Goal: Task Accomplishment & Management: Manage account settings

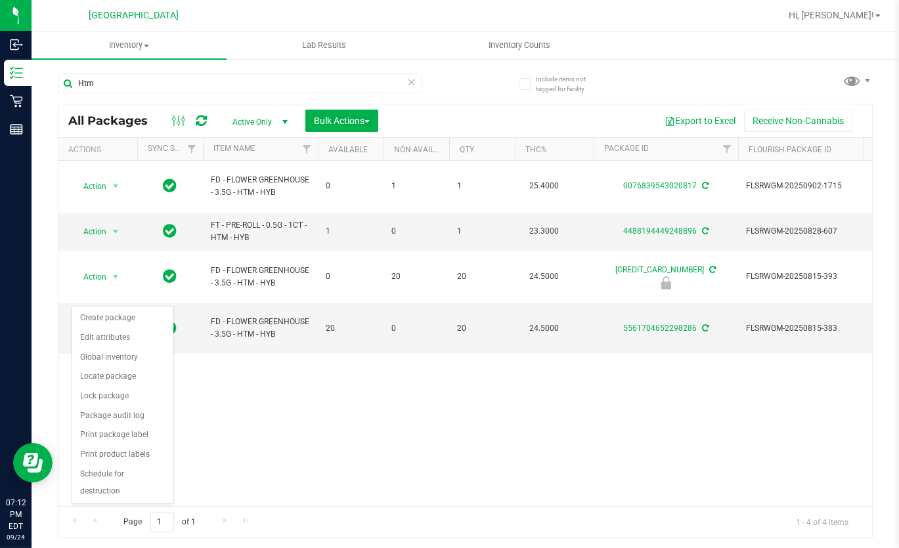
click at [366, 328] on div "Action Action Create package Edit attributes Global inventory Locate package Lo…" at bounding box center [464, 333] width 813 height 345
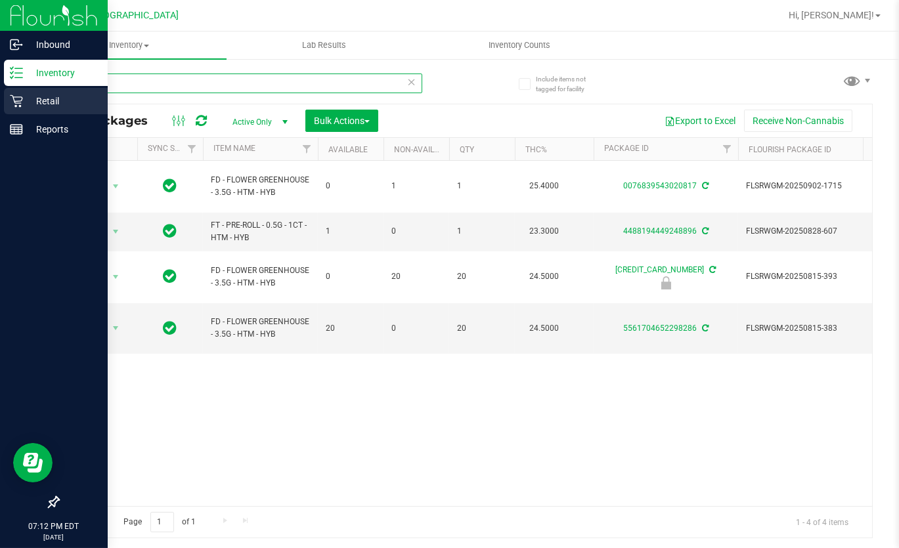
drag, startPoint x: 221, startPoint y: 87, endPoint x: 0, endPoint y: 110, distance: 222.5
click at [13, 125] on div "Inbound Inventory Retail Reports 07:12 PM EDT [DATE] 09/24 Lakeland WC Hi, [PER…" at bounding box center [449, 274] width 899 height 548
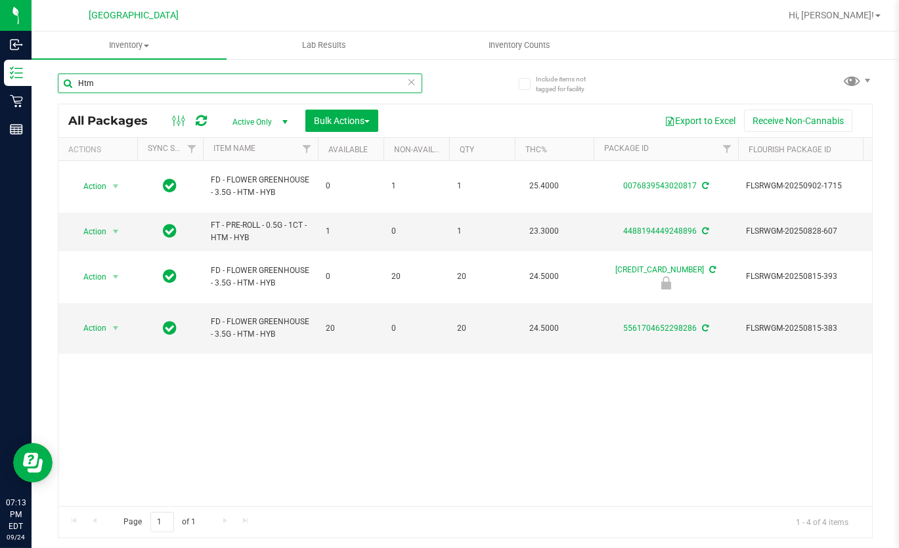
click at [88, 87] on input "Htm" at bounding box center [240, 84] width 364 height 20
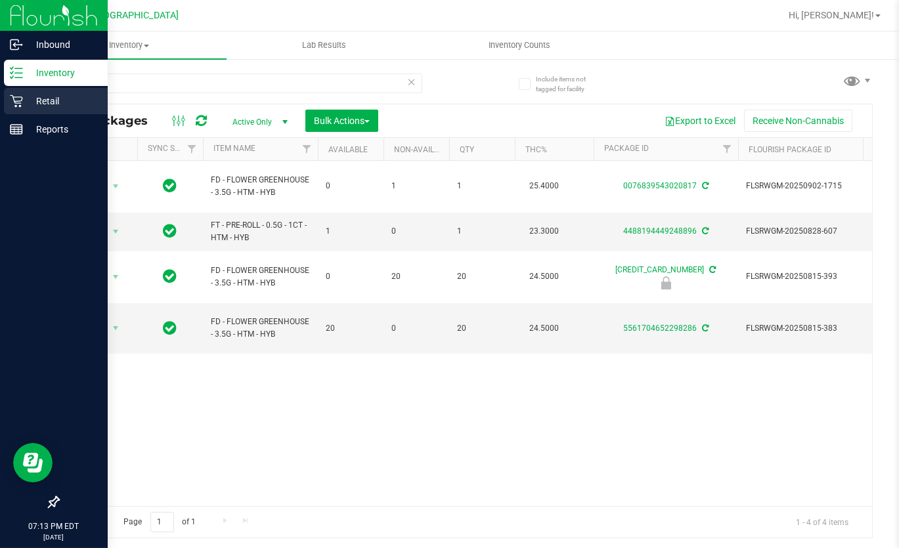
click at [39, 93] on p "Retail" at bounding box center [62, 101] width 79 height 16
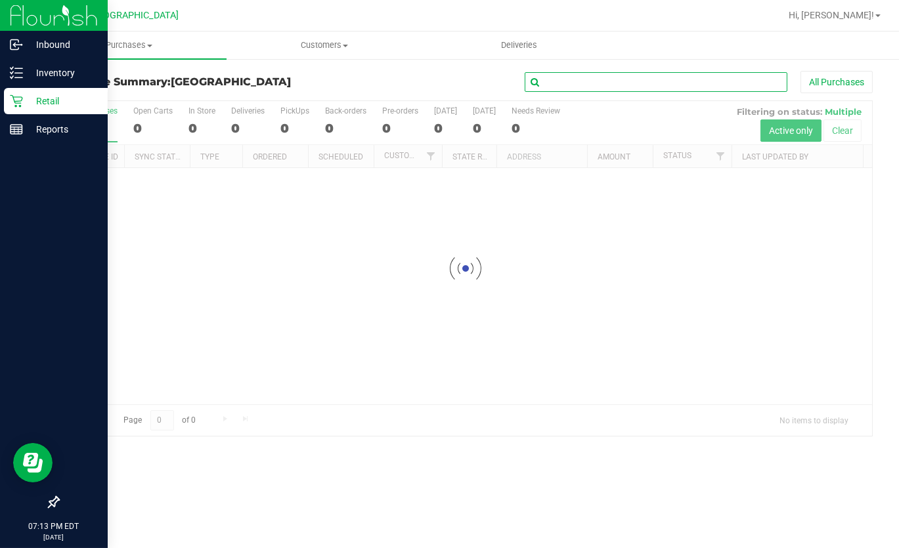
drag, startPoint x: 622, startPoint y: 81, endPoint x: 623, endPoint y: 74, distance: 7.3
click at [623, 81] on input "text" at bounding box center [656, 82] width 263 height 20
type input "kerrig"
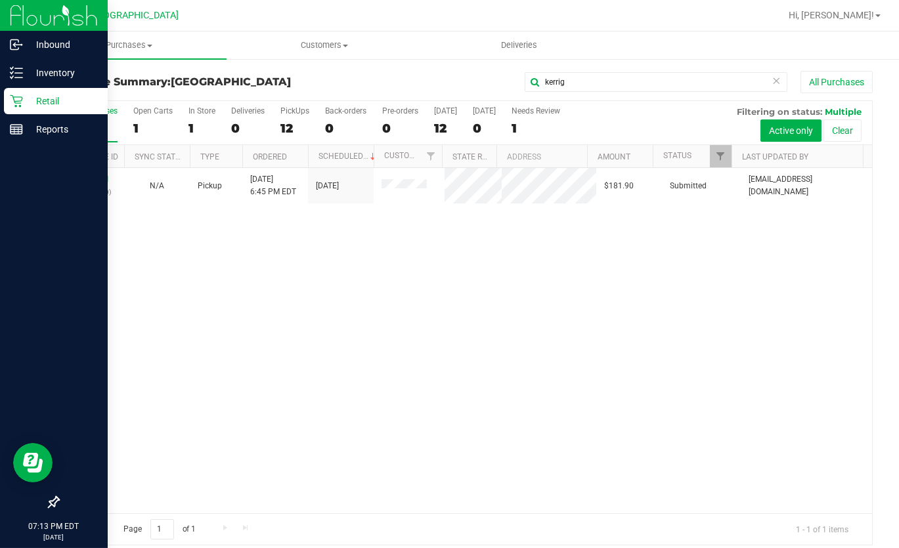
click at [649, 230] on div "12001031 (327452110) N/A Pickup 9/24/2025 6:45 PM EDT 9/24/2025 $181.90 Submitt…" at bounding box center [464, 340] width 813 height 345
click at [234, 297] on div "12001031 (327452110) N/A Pickup 9/24/2025 6:45 PM EDT 9/24/2025 $181.90 Submitt…" at bounding box center [464, 340] width 813 height 345
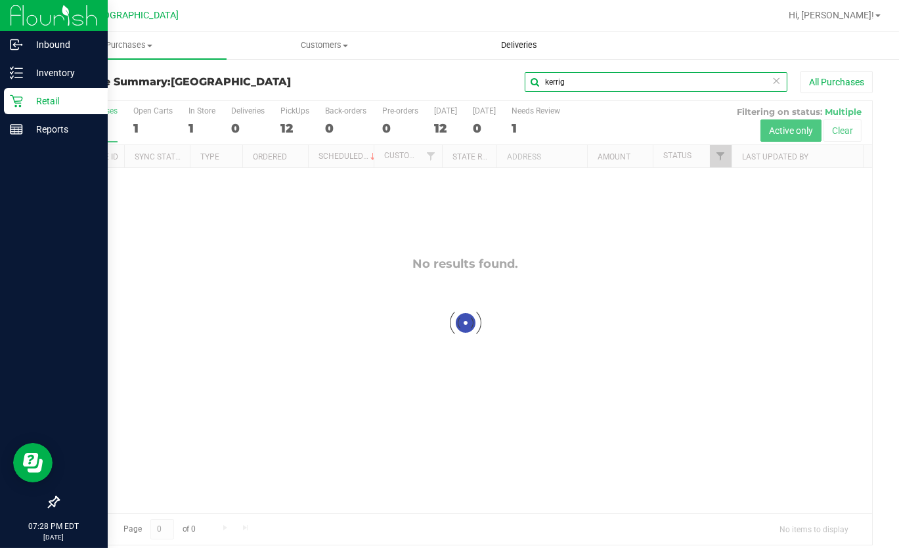
drag, startPoint x: 572, startPoint y: 81, endPoint x: 488, endPoint y: 51, distance: 89.3
click at [481, 77] on div "kerrig All Purchases" at bounding box center [601, 82] width 543 height 22
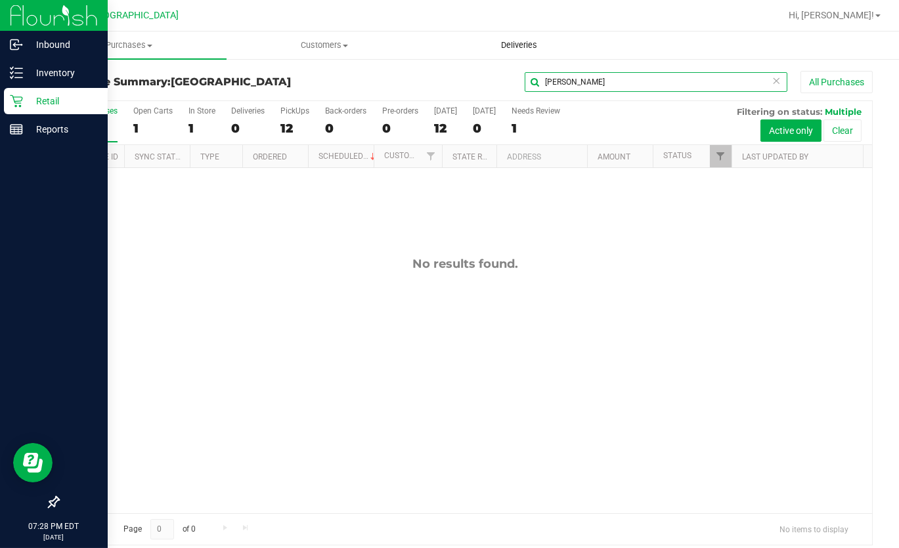
type input "andrew"
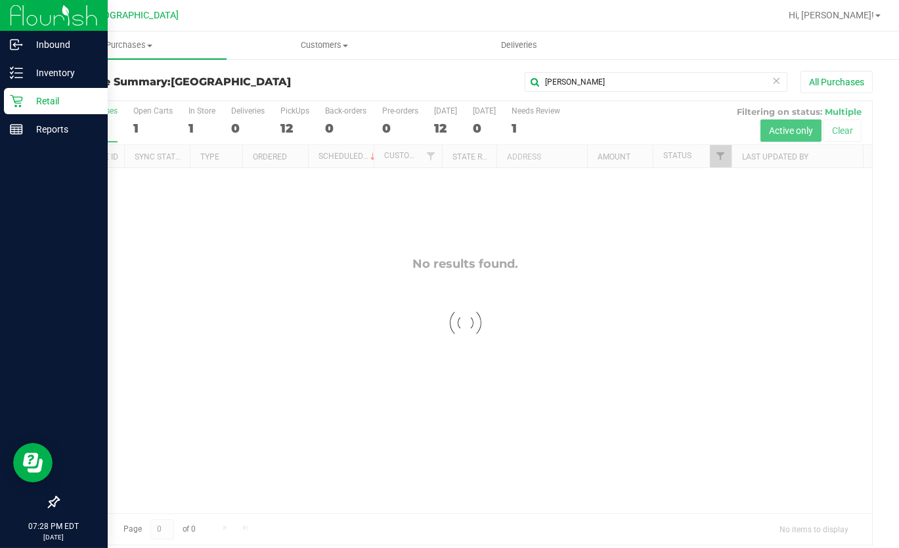
click at [709, 170] on div at bounding box center [464, 323] width 813 height 444
click at [710, 157] on link "Filter" at bounding box center [721, 156] width 22 height 22
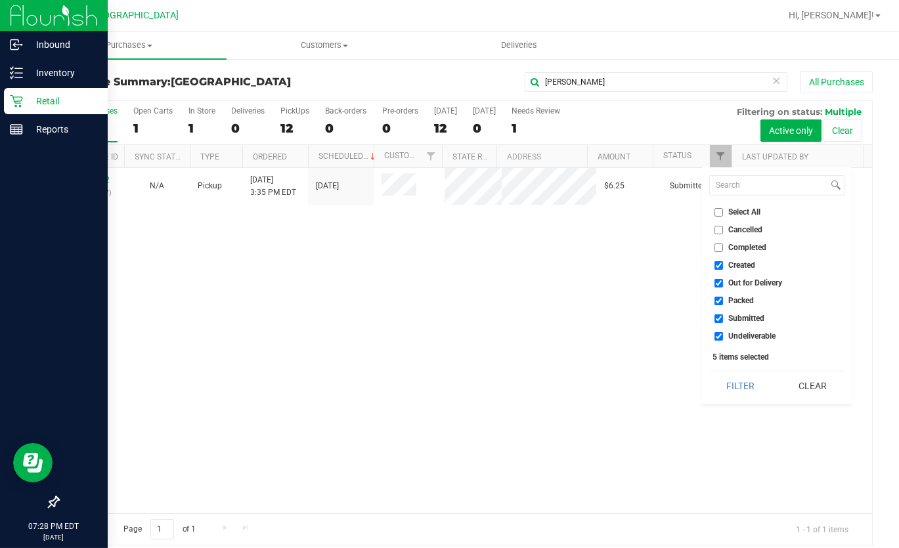
click at [548, 261] on div "11999692 (327377397) N/A Pickup 9/24/2025 3:35 PM EDT 9/24/2025 $6.25 Submitted…" at bounding box center [464, 340] width 813 height 345
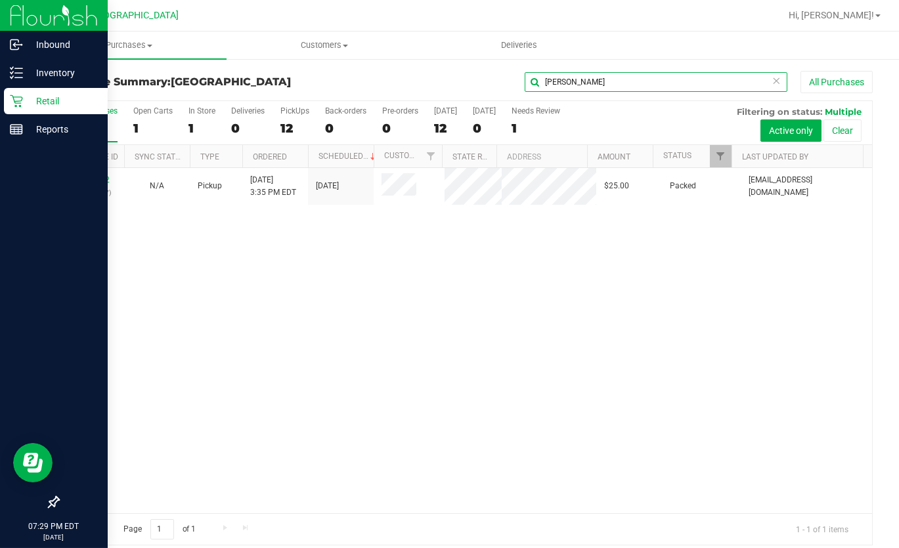
drag, startPoint x: 567, startPoint y: 74, endPoint x: 484, endPoint y: 61, distance: 83.8
click at [486, 71] on div "andrew All Purchases" at bounding box center [601, 82] width 543 height 22
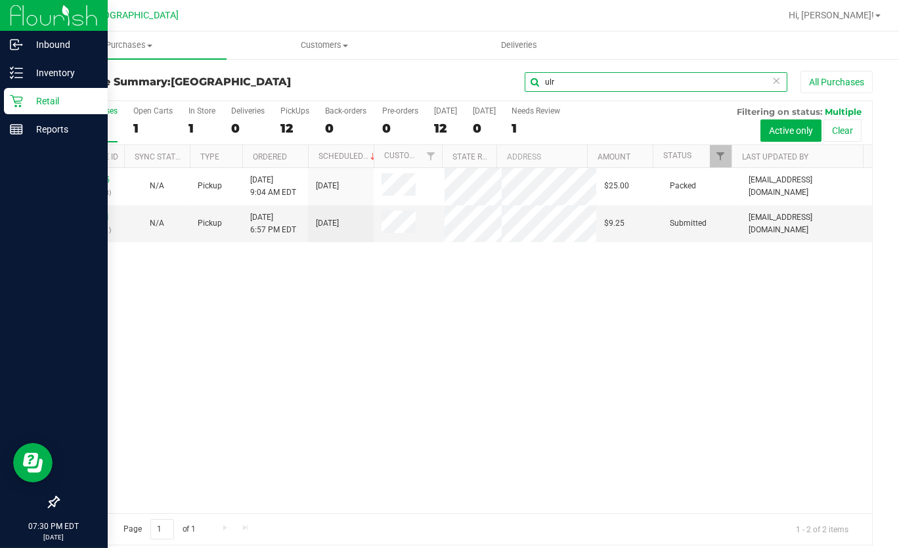
type input "ulr"
click at [393, 276] on div "11997055 (327212483) N/A Pickup 9/24/2025 9:04 AM EDT 9/24/2025 $25.00 Packed r…" at bounding box center [464, 340] width 813 height 345
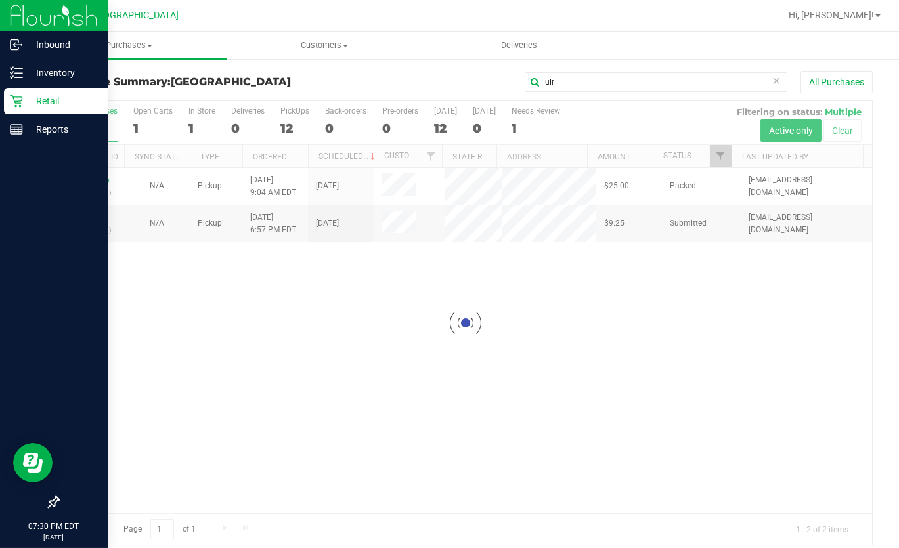
click at [82, 217] on div at bounding box center [464, 323] width 813 height 444
click at [131, 256] on div at bounding box center [464, 323] width 813 height 444
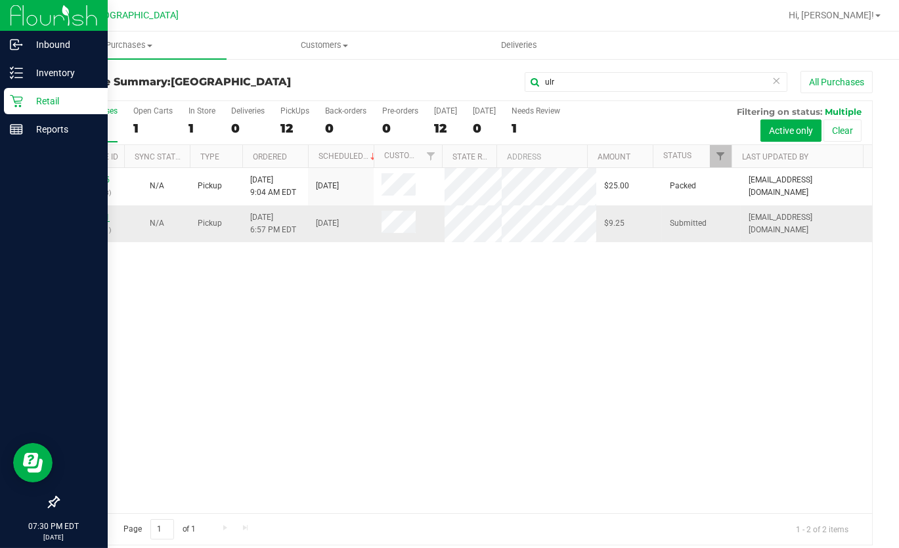
click at [98, 216] on link "12001111" at bounding box center [91, 217] width 37 height 9
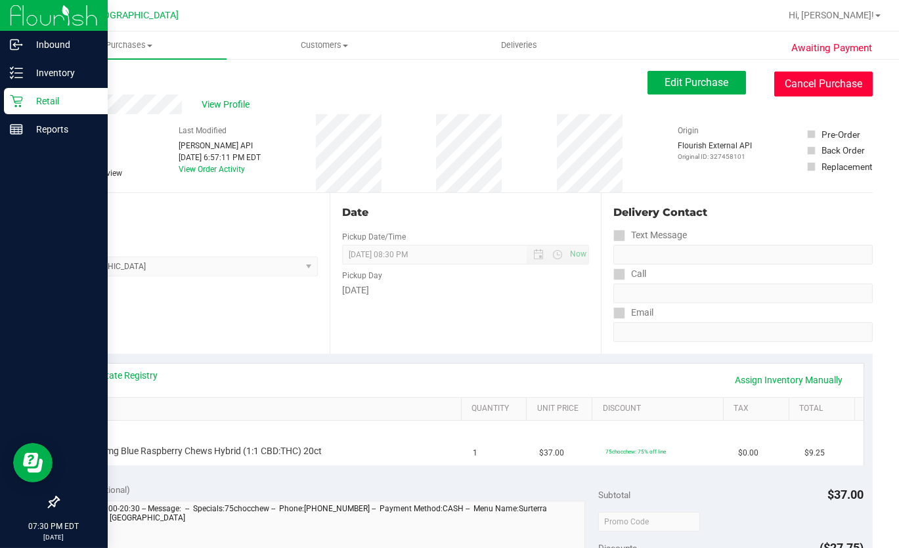
click at [794, 73] on button "Cancel Purchase" at bounding box center [823, 84] width 98 height 25
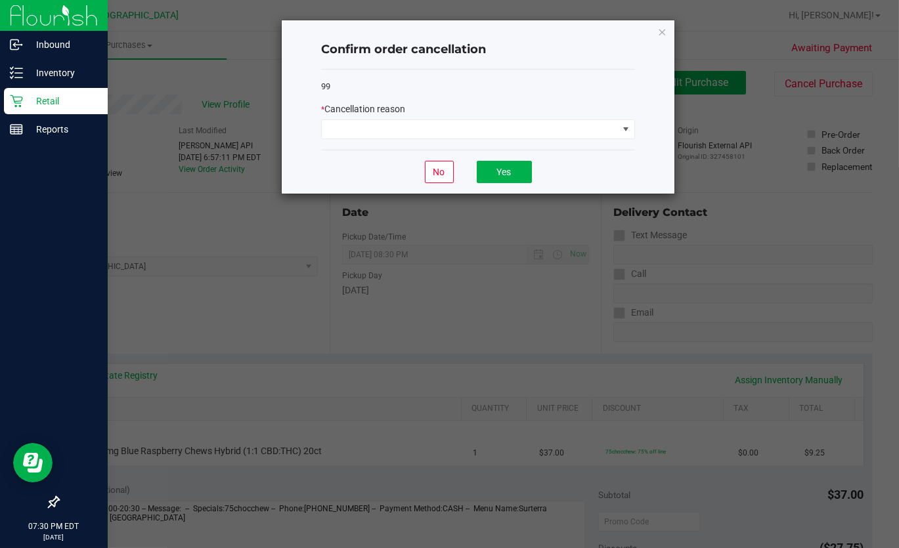
click at [495, 144] on div "99 * Cancellation reason" at bounding box center [478, 110] width 314 height 81
click at [487, 135] on span at bounding box center [470, 129] width 296 height 18
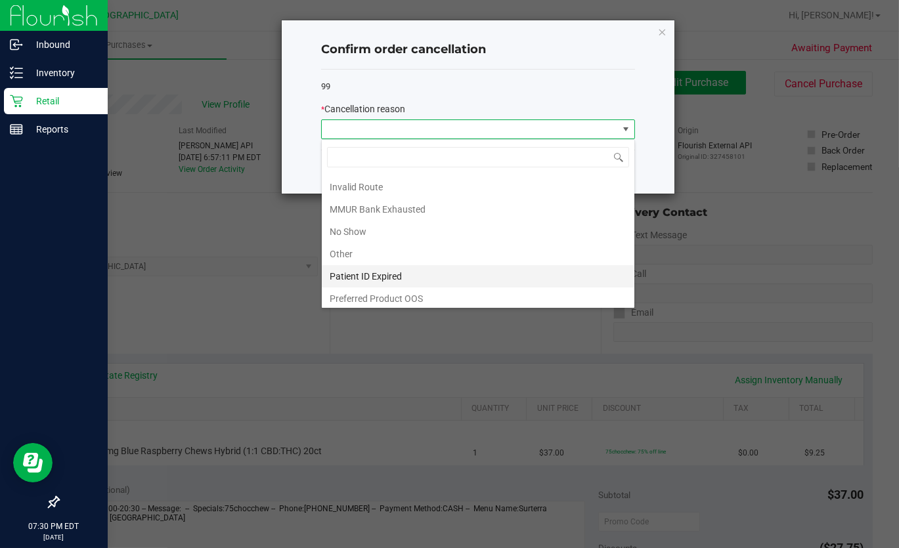
scroll to position [68, 0]
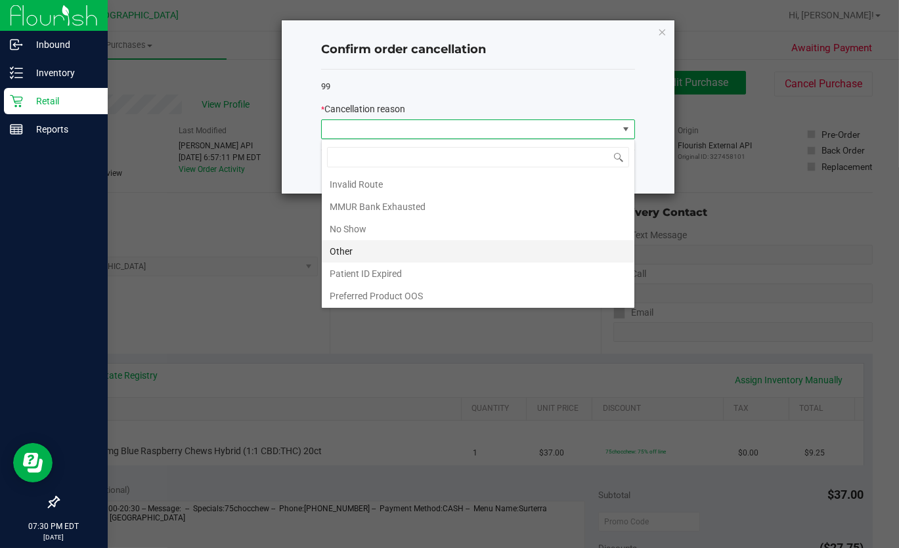
click at [344, 254] on li "Other" at bounding box center [478, 251] width 312 height 22
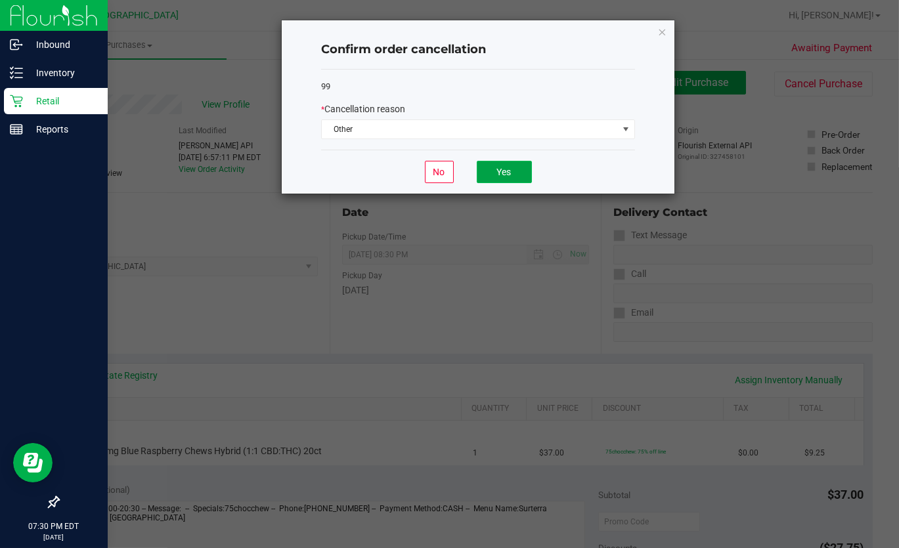
click at [492, 175] on button "Yes" at bounding box center [504, 172] width 55 height 22
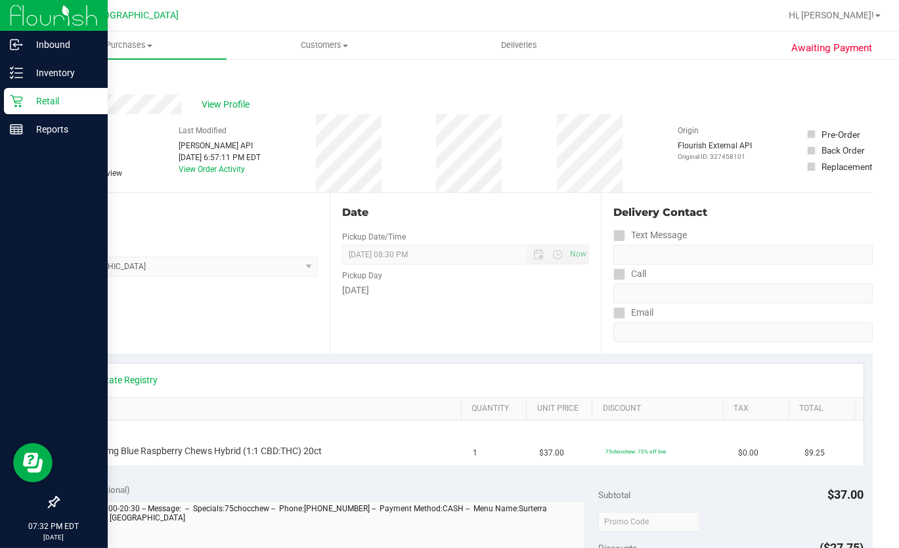
click at [62, 77] on link "Back" at bounding box center [68, 78] width 20 height 9
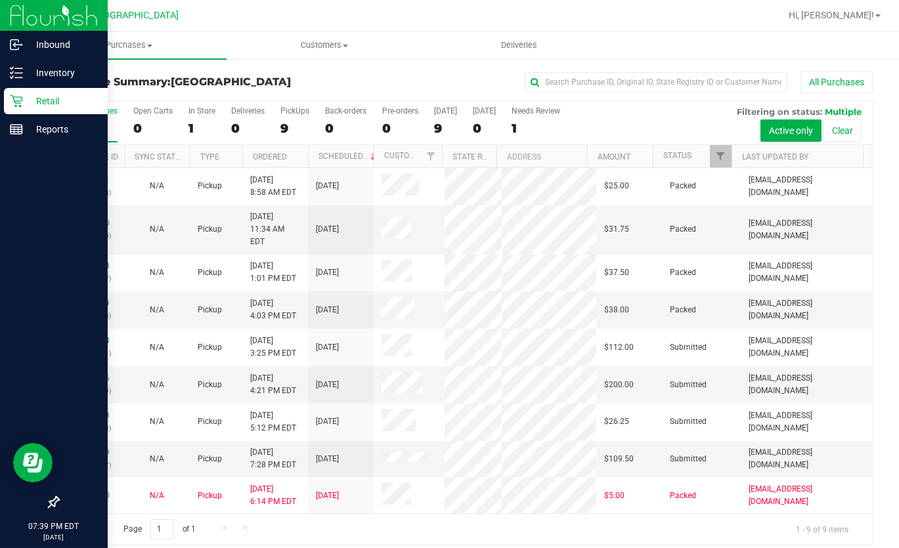
drag, startPoint x: 414, startPoint y: 74, endPoint x: 414, endPoint y: 65, distance: 9.2
click at [414, 71] on div "All Purchases" at bounding box center [601, 82] width 543 height 22
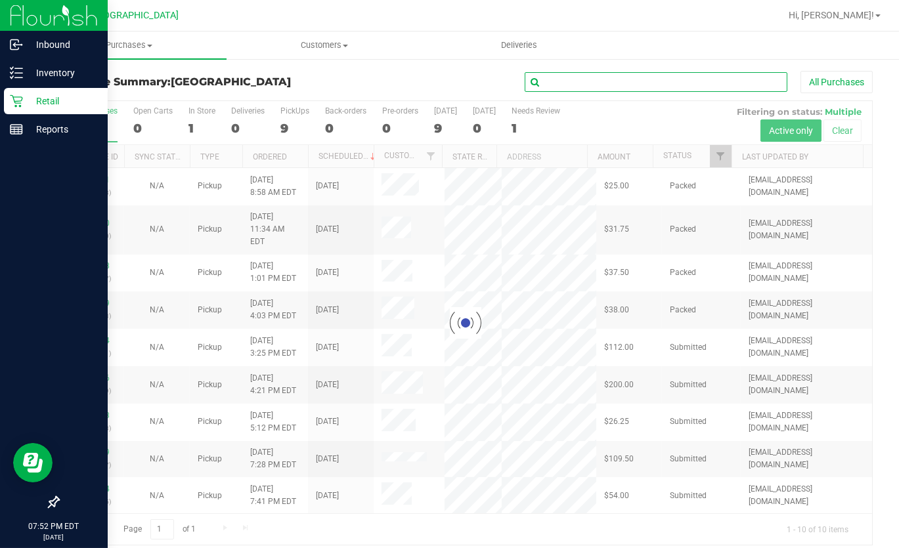
click at [566, 78] on input "text" at bounding box center [656, 82] width 263 height 20
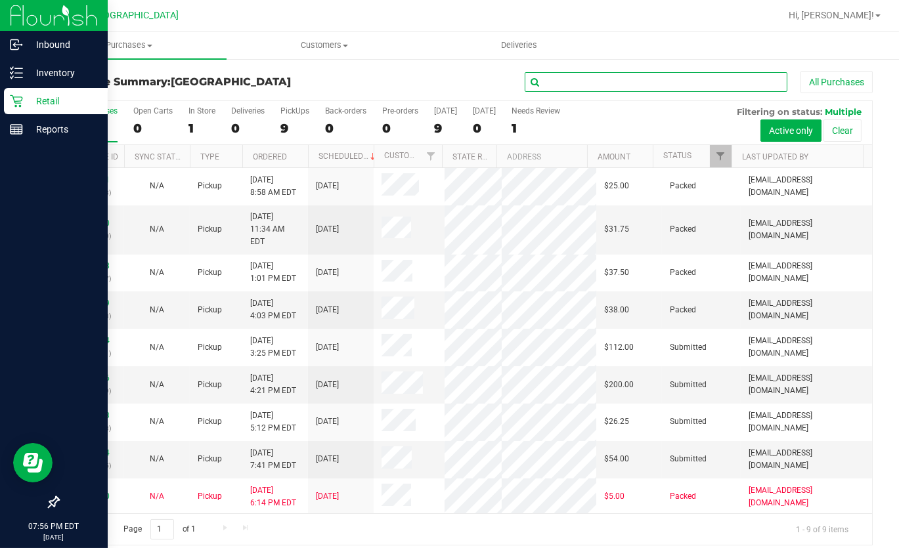
click at [577, 86] on input "text" at bounding box center [656, 82] width 263 height 20
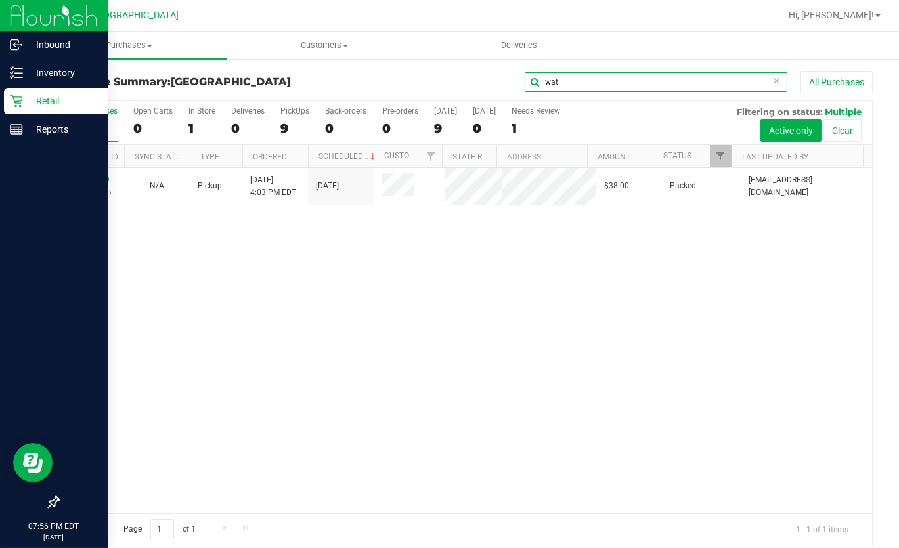
type input "wat"
click at [234, 287] on div "11999529 (327365253) N/A Pickup 9/24/2025 4:03 PM EDT 9/24/2025 $38.00 Packed m…" at bounding box center [464, 340] width 813 height 345
drag, startPoint x: 182, startPoint y: 252, endPoint x: 213, endPoint y: 206, distance: 55.4
click at [184, 252] on div "11999529 (327365253) N/A Pickup 9/24/2025 4:03 PM EDT 9/24/2025 $48.50 Packed m…" at bounding box center [464, 340] width 813 height 345
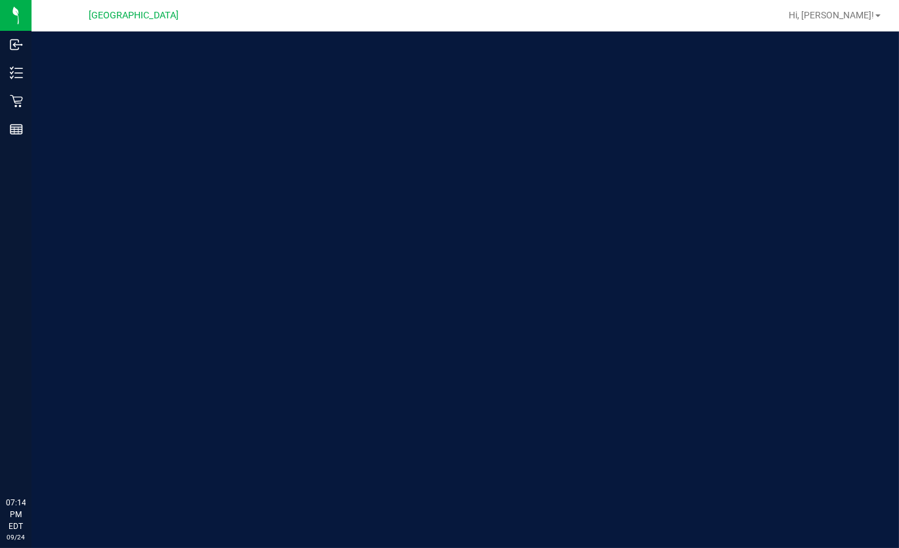
click at [202, 148] on div "Welcome to Flourish Software Seed-to-Sale Tracking & Analytics" at bounding box center [196, 290] width 328 height 517
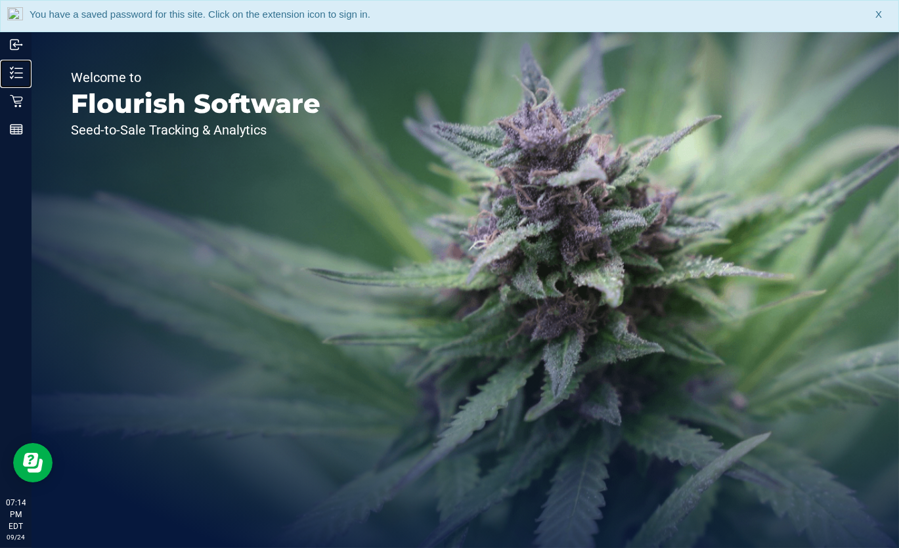
drag, startPoint x: 35, startPoint y: 77, endPoint x: 137, endPoint y: 77, distance: 102.4
click at [0, 0] on p "Inventory" at bounding box center [0, 0] width 0 height 0
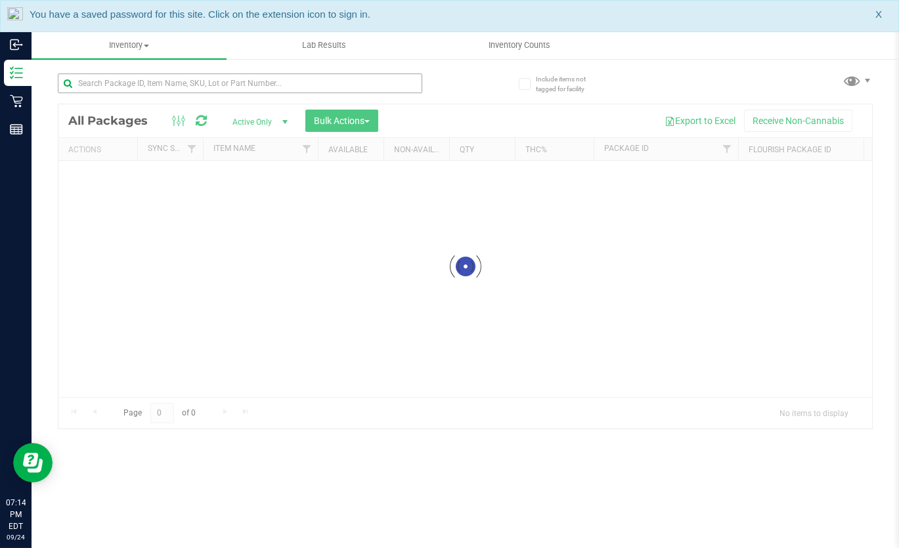
click at [204, 78] on div "Inventory All packages All inventory Waste log Create inventory Lab Results Inv…" at bounding box center [465, 290] width 867 height 517
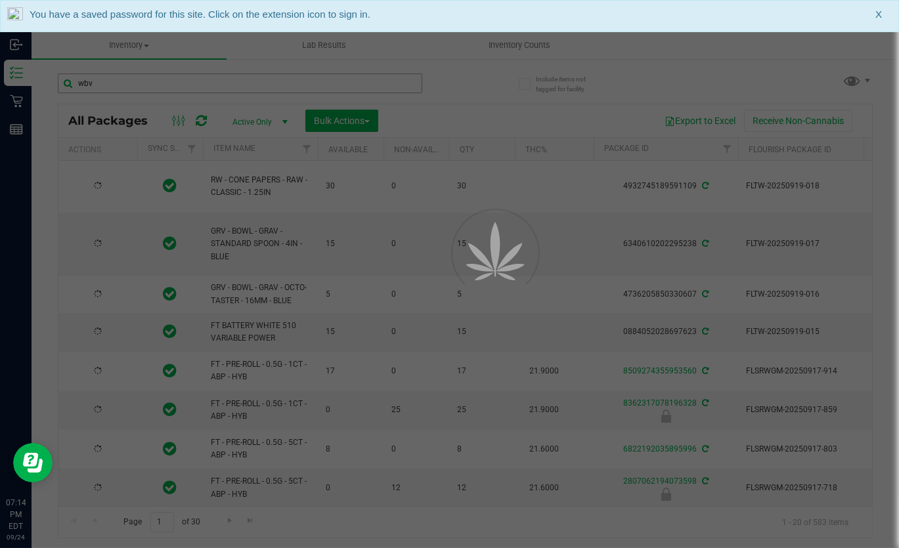
type input "wbv"
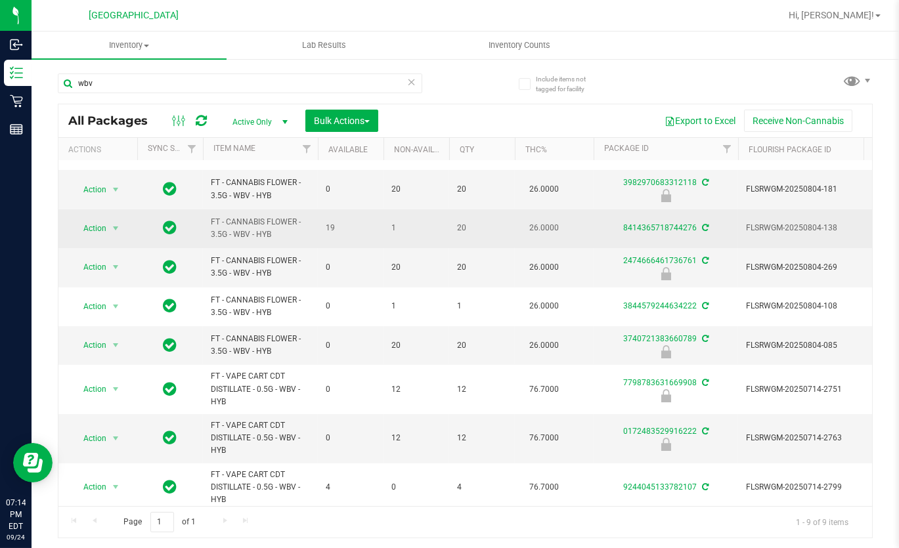
scroll to position [43, 0]
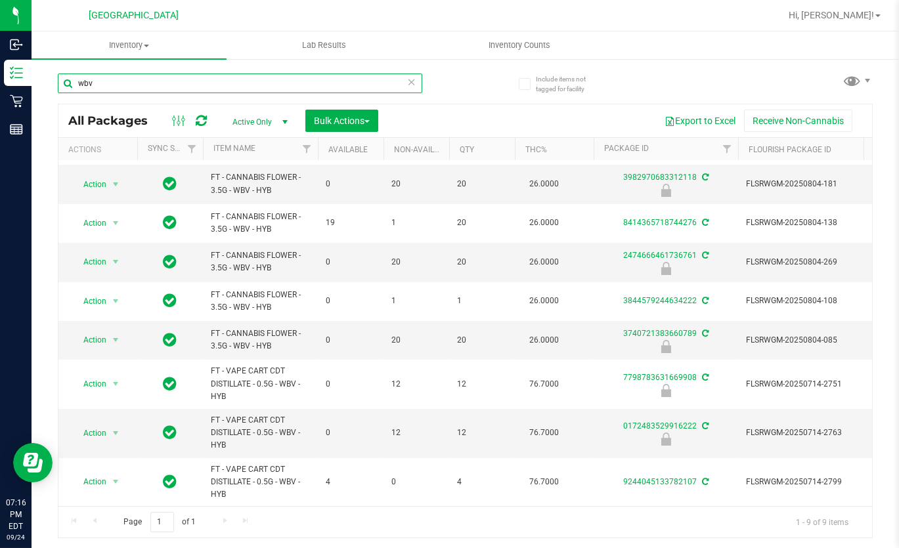
drag, startPoint x: 110, startPoint y: 85, endPoint x: 32, endPoint y: 98, distance: 79.1
click at [32, 98] on div "Include items not tagged for facility wbv All Packages Active Only Active Only …" at bounding box center [465, 258] width 867 height 400
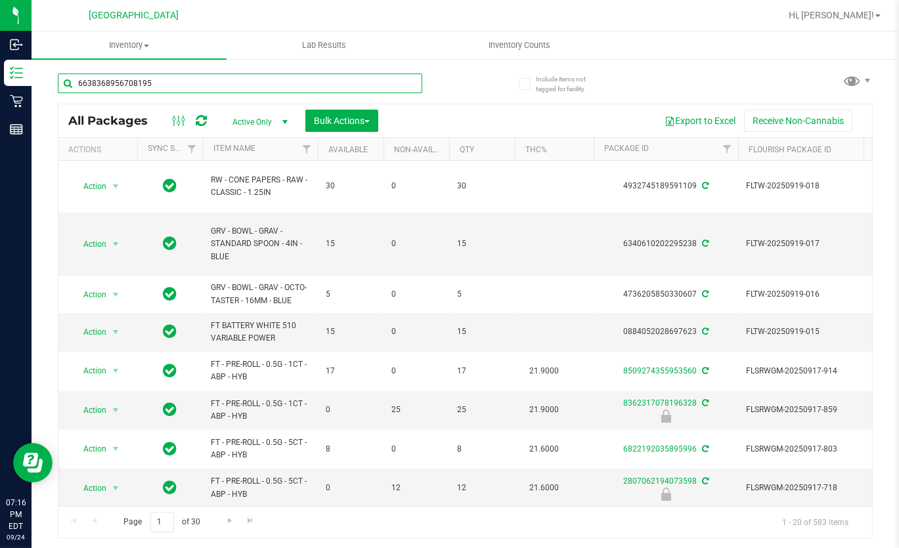
type input "6638368956708195"
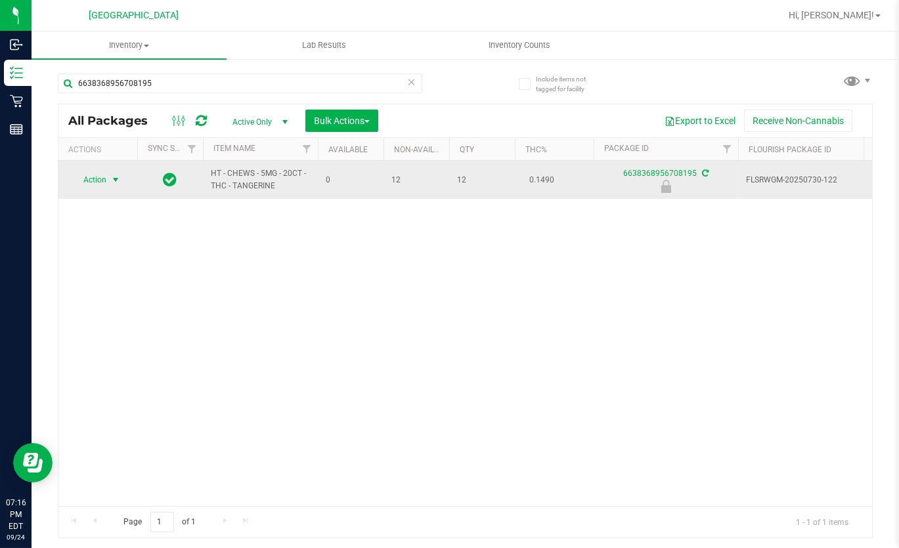
click at [117, 184] on span "select" at bounding box center [115, 180] width 11 height 11
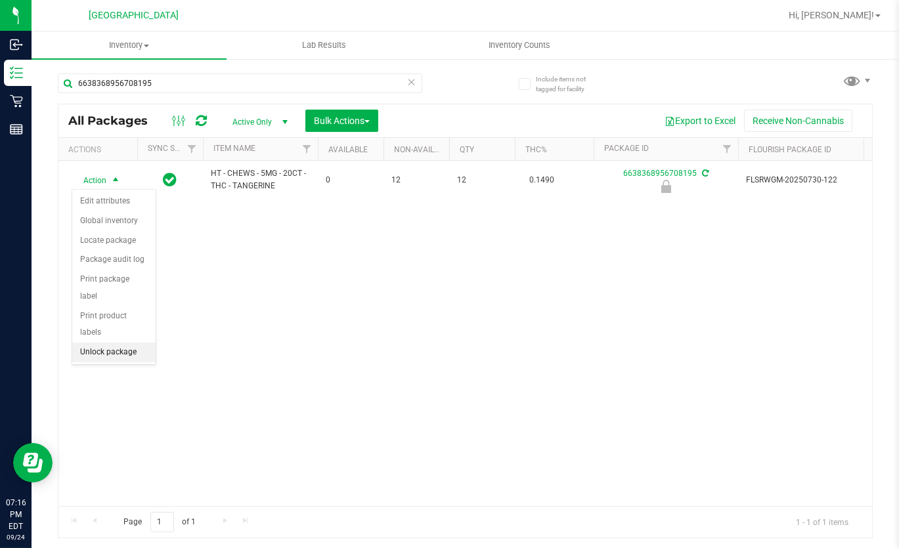
click at [138, 343] on li "Unlock package" at bounding box center [113, 353] width 83 height 20
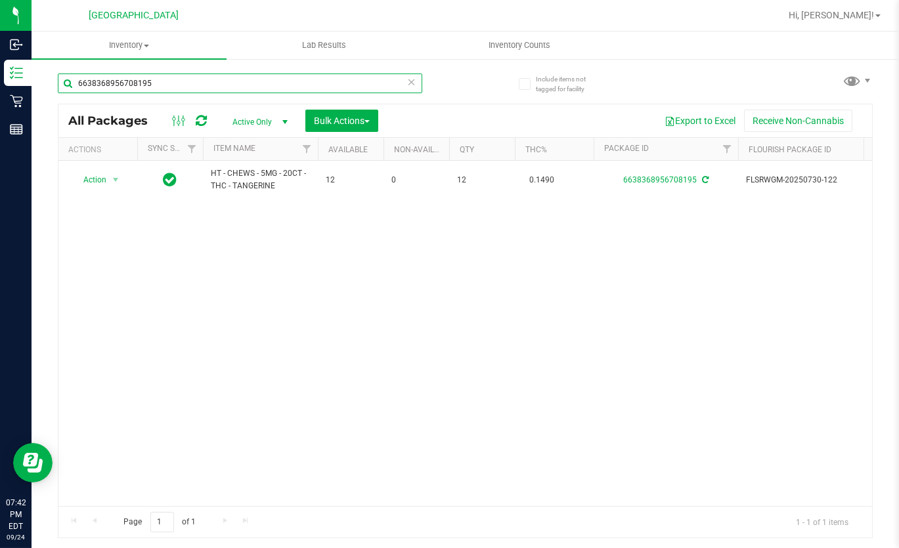
drag, startPoint x: 184, startPoint y: 98, endPoint x: 33, endPoint y: 116, distance: 152.0
click at [33, 116] on div "Include items not tagged for facility 6638368956708195 All Packages Active Only…" at bounding box center [465, 258] width 867 height 400
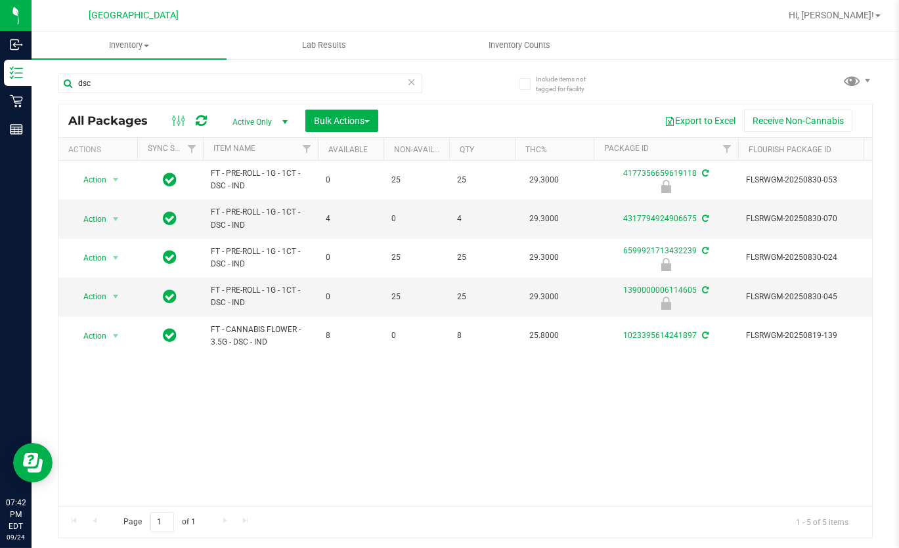
click at [355, 406] on div "Action Action Edit attributes Global inventory Locate package Package audit log…" at bounding box center [464, 333] width 813 height 345
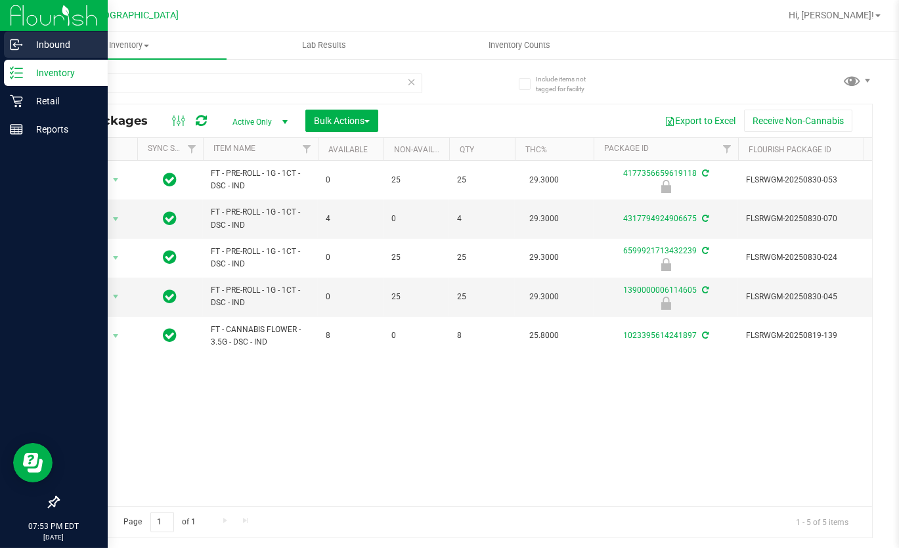
drag, startPoint x: 229, startPoint y: 72, endPoint x: 0, endPoint y: 44, distance: 230.8
click at [3, 75] on div "Inbound Inventory Retail Reports 07:53 PM EDT [DATE] 09/24 Lakeland WC Hi, [PER…" at bounding box center [449, 274] width 899 height 548
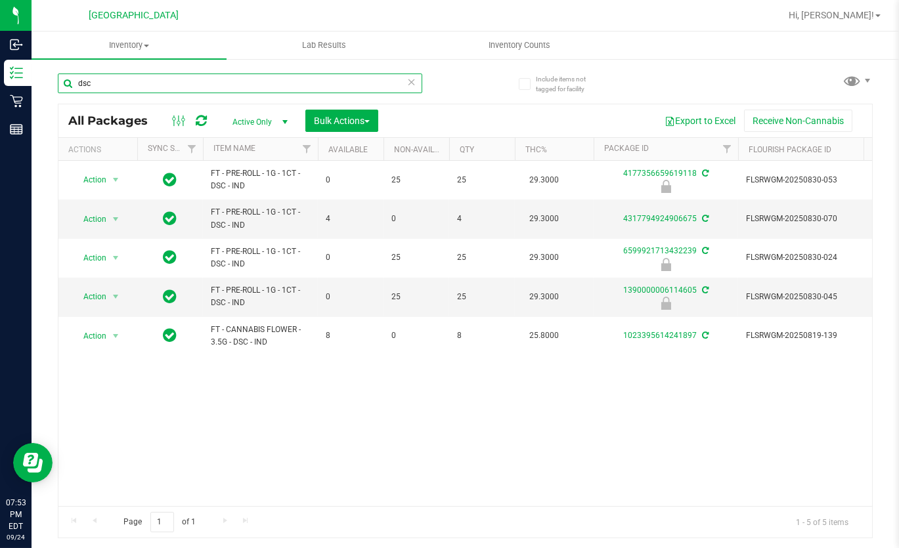
drag, startPoint x: 118, startPoint y: 75, endPoint x: 47, endPoint y: 98, distance: 75.0
click at [47, 98] on div "Include items not tagged for facility dsc All Packages Active Only Active Only …" at bounding box center [465, 258] width 867 height 400
type input "lmz"
